Goal: Transaction & Acquisition: Purchase product/service

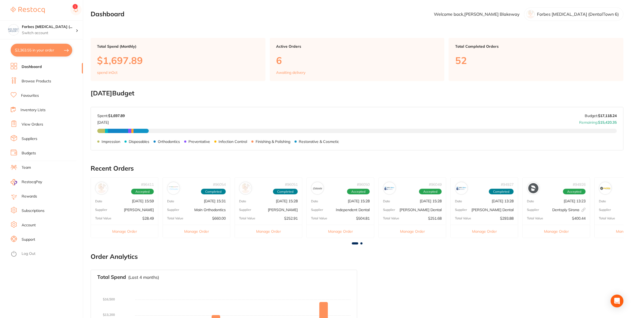
click at [47, 50] on button "$2,363.55 in your order" at bounding box center [42, 50] width 62 height 13
checkbox input "true"
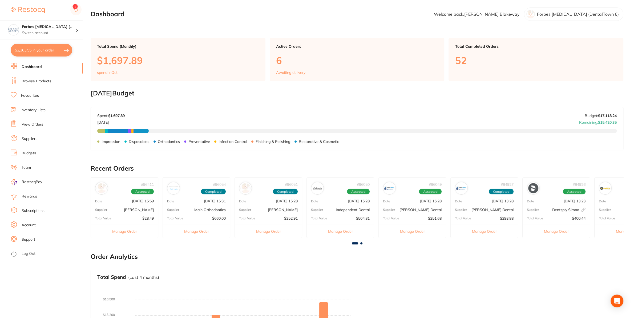
checkbox input "true"
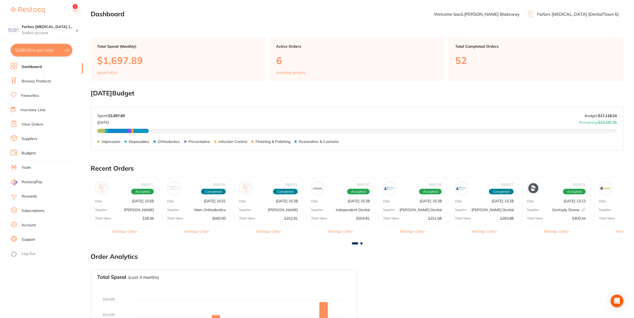
checkbox input "true"
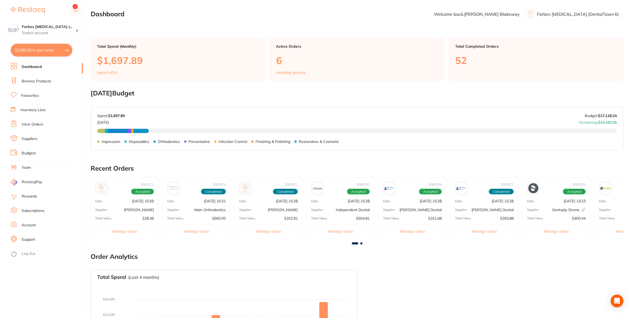
checkbox input "true"
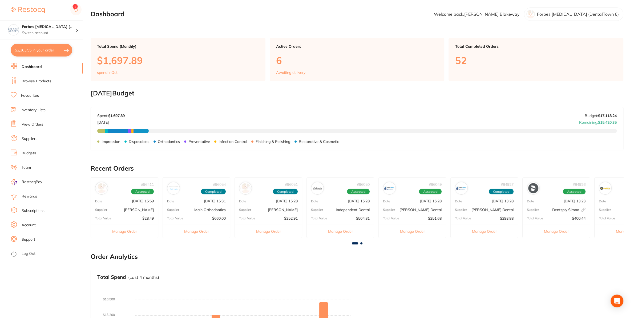
checkbox input "true"
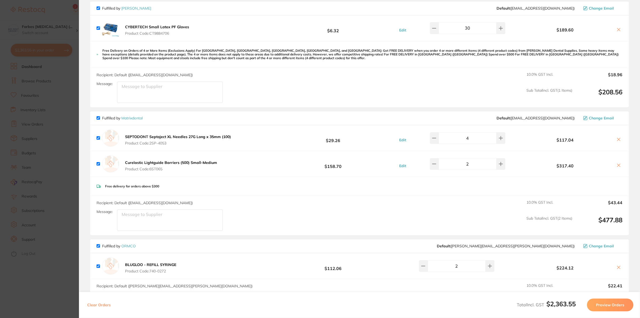
scroll to position [448, 0]
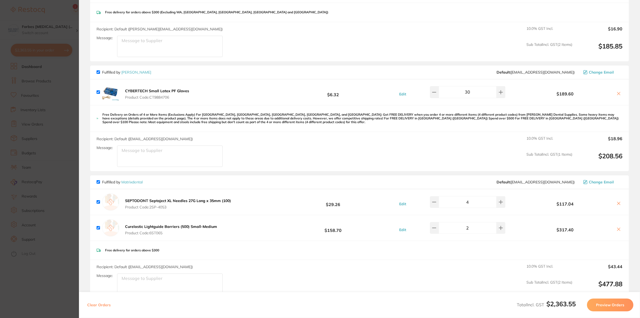
drag, startPoint x: 471, startPoint y: 93, endPoint x: 447, endPoint y: 96, distance: 24.4
click at [447, 96] on input "30" at bounding box center [468, 92] width 58 height 12
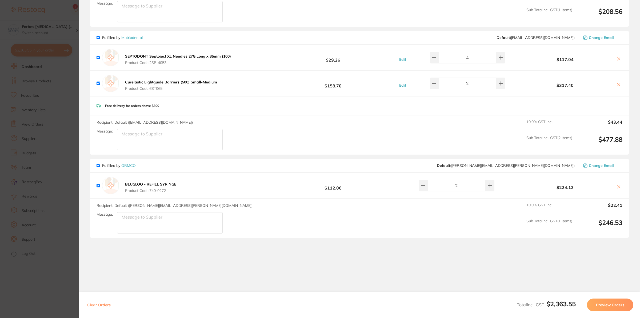
scroll to position [619, 0]
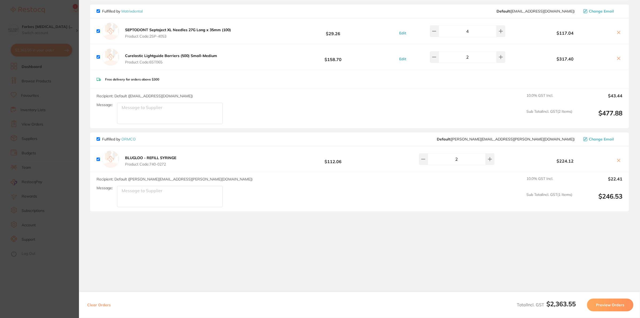
click at [606, 303] on button "Preview Orders" at bounding box center [610, 305] width 46 height 13
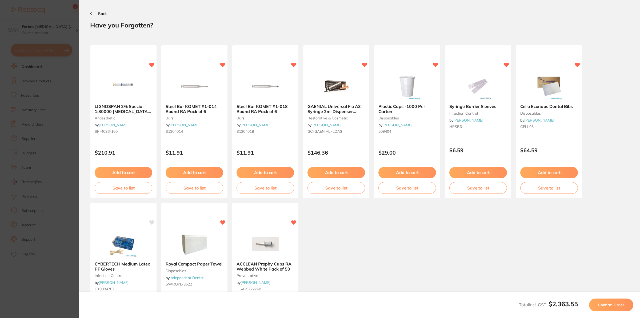
scroll to position [0, 0]
click at [621, 306] on span "Confirm Order" at bounding box center [611, 305] width 26 height 5
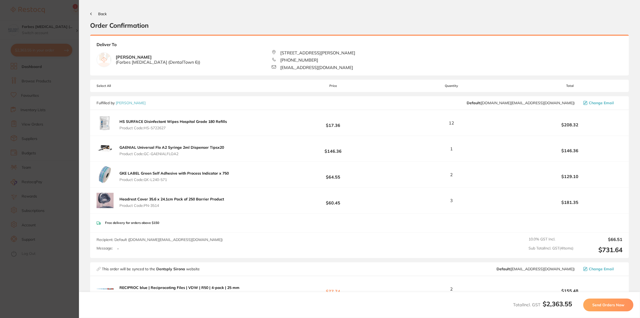
click at [101, 15] on span "Back" at bounding box center [102, 13] width 9 height 5
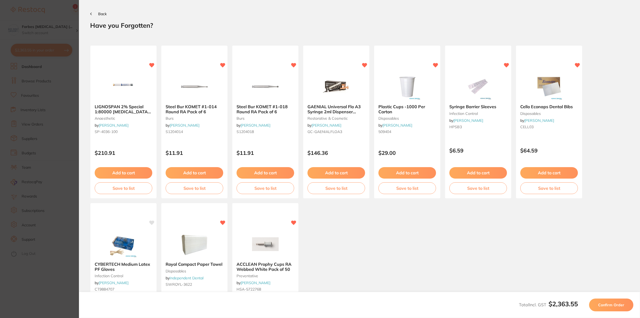
click at [103, 13] on span "Back" at bounding box center [102, 13] width 9 height 5
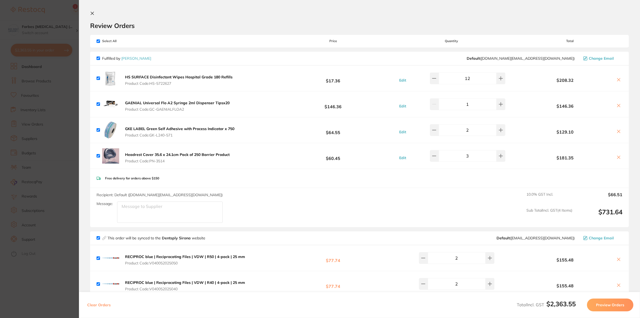
scroll to position [192, 0]
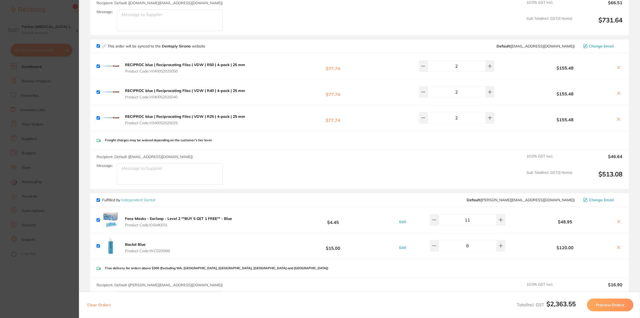
drag, startPoint x: 462, startPoint y: 219, endPoint x: 458, endPoint y: 225, distance: 7.2
click at [458, 225] on input "11" at bounding box center [468, 220] width 58 height 12
type input "15"
click at [481, 295] on div "Clear Orders Total Incl. GST $2,363.55 Preview Orders" at bounding box center [359, 305] width 561 height 26
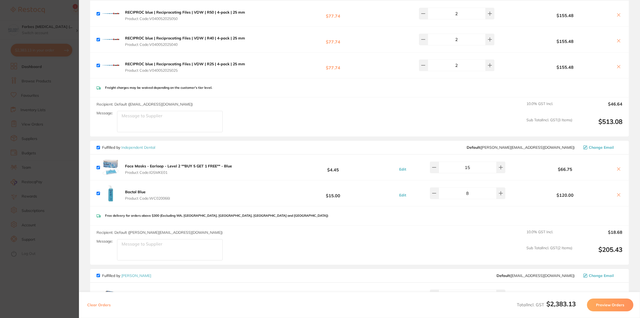
scroll to position [288, 0]
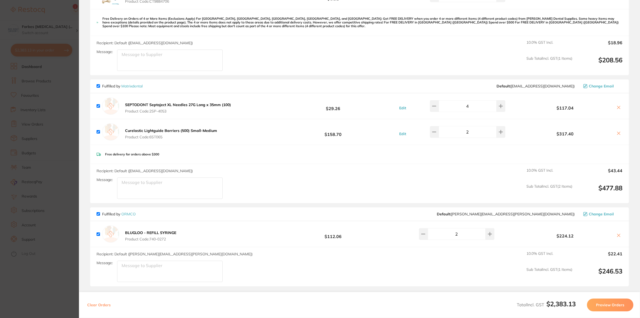
drag, startPoint x: 609, startPoint y: 309, endPoint x: 508, endPoint y: 292, distance: 102.5
click at [608, 309] on button "Preview Orders" at bounding box center [610, 305] width 46 height 13
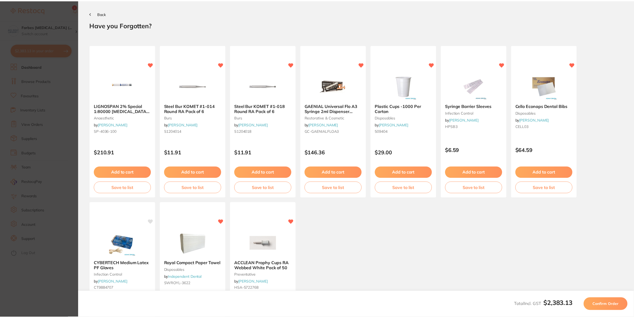
scroll to position [0, 0]
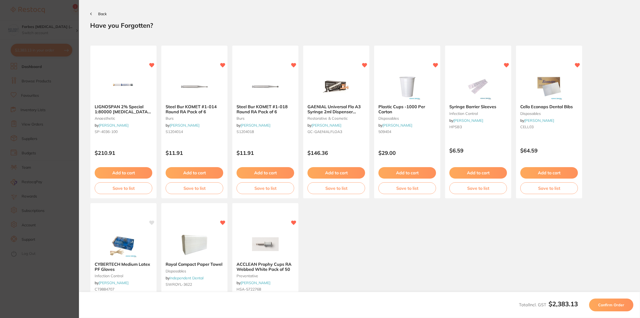
click at [614, 309] on button "Confirm Order" at bounding box center [611, 305] width 44 height 13
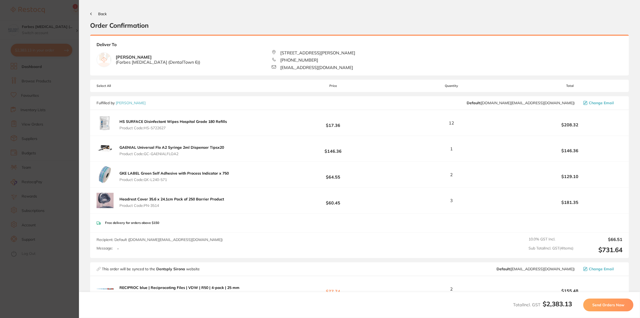
click at [608, 307] on button "Send Orders Now" at bounding box center [608, 305] width 50 height 13
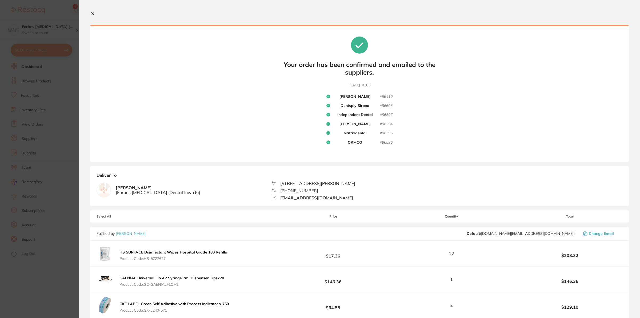
click at [25, 74] on section "Update RRP Set your pre negotiated price for this item. Item Agreed RRP (excl. …" at bounding box center [320, 159] width 640 height 318
